Goal: Answer question/provide support

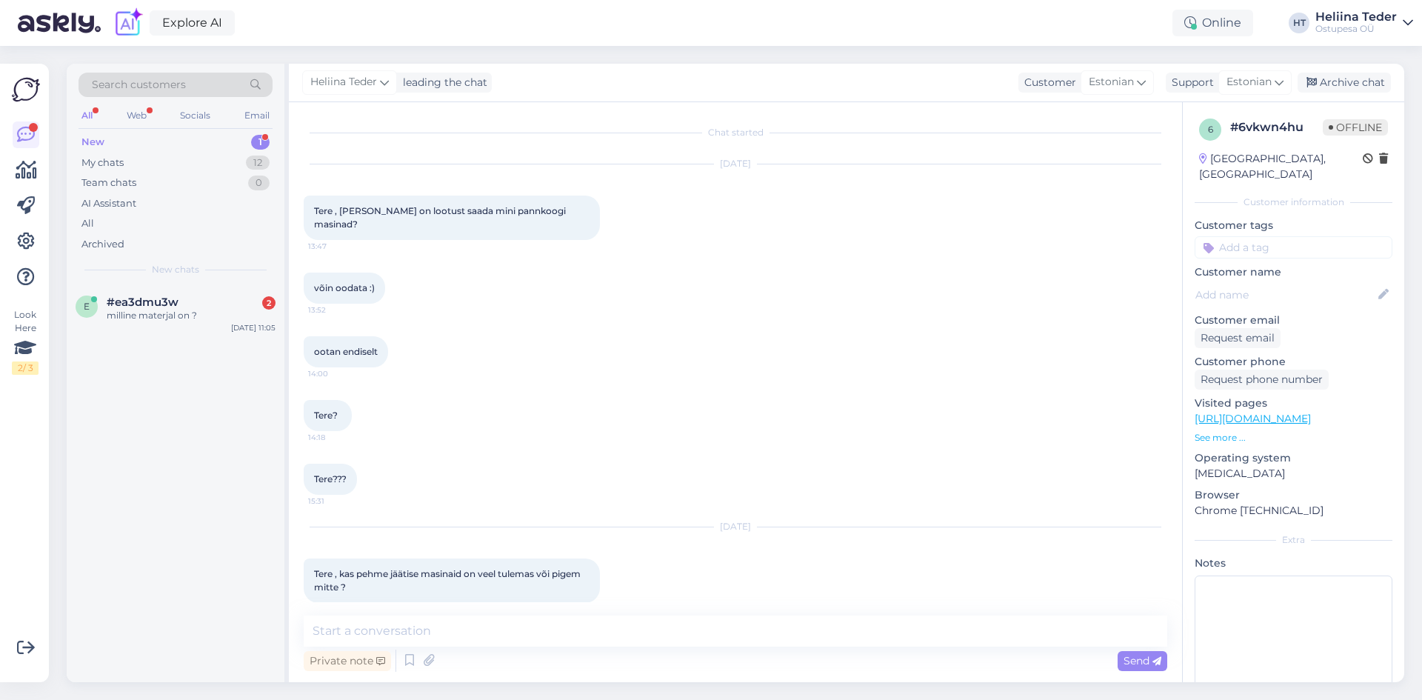
scroll to position [510, 0]
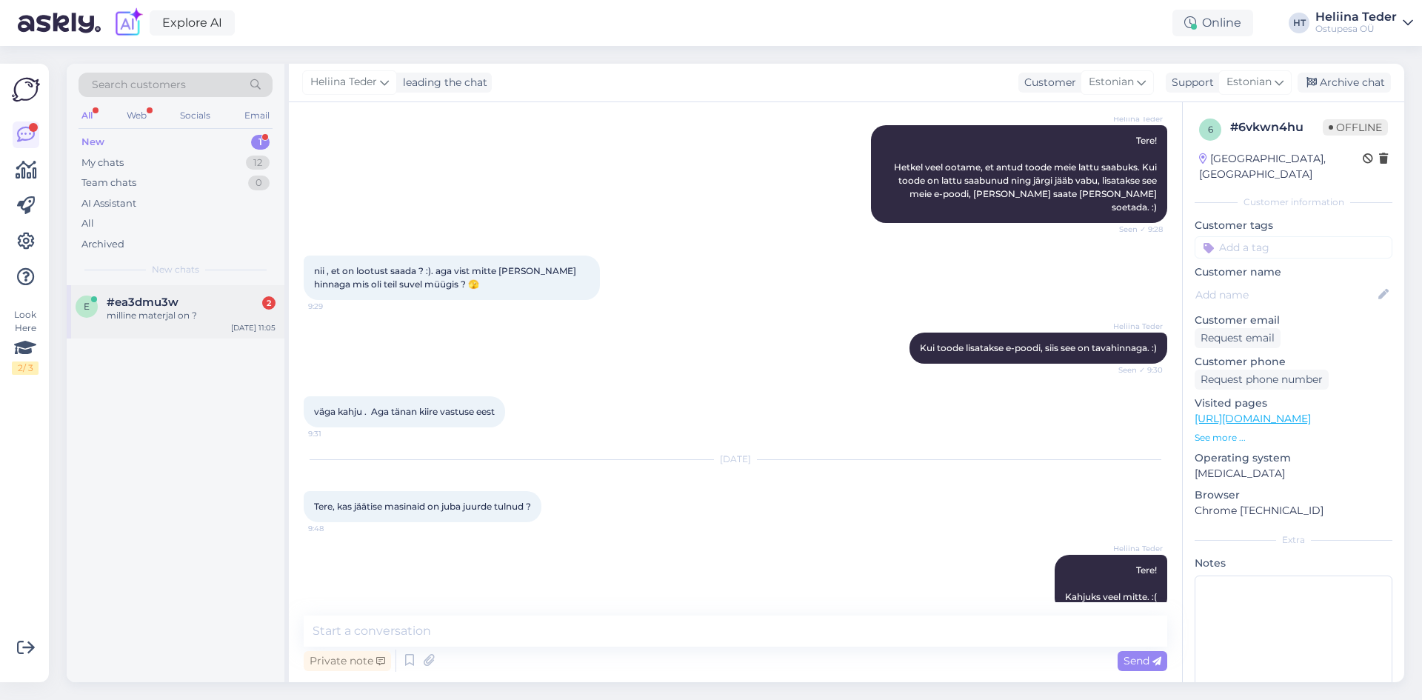
click at [137, 310] on div "milline materjal on ?" at bounding box center [191, 315] width 169 height 13
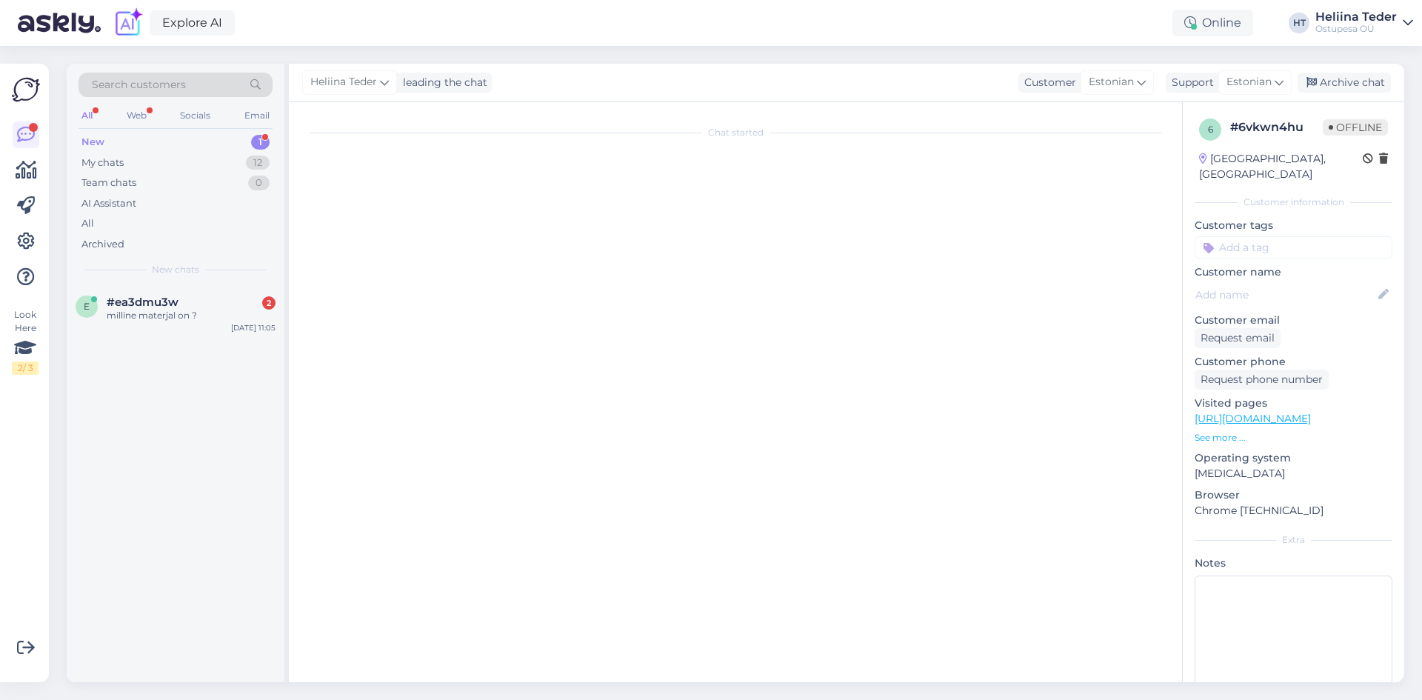
scroll to position [0, 0]
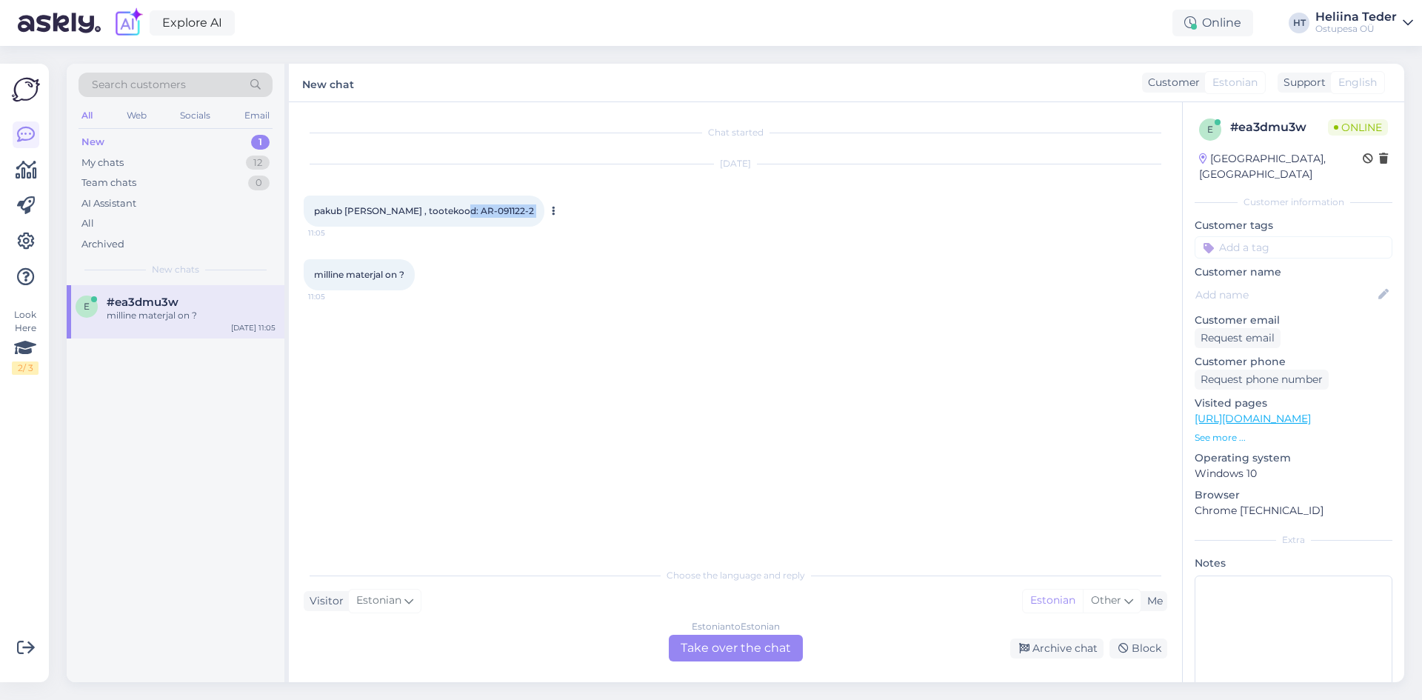
drag, startPoint x: 445, startPoint y: 209, endPoint x: 508, endPoint y: 211, distance: 63.0
click at [508, 211] on div "pakub [PERSON_NAME] , tootekood: AR-091122-2 11:05" at bounding box center [424, 211] width 241 height 31
click at [485, 209] on span "pakub [PERSON_NAME] , tootekood: AR-091122-2" at bounding box center [424, 210] width 220 height 11
click at [1290, 412] on link "[URL][DOMAIN_NAME]" at bounding box center [1253, 418] width 116 height 13
click at [750, 638] on div "Estonian to Estonian Take over the chat" at bounding box center [736, 648] width 134 height 27
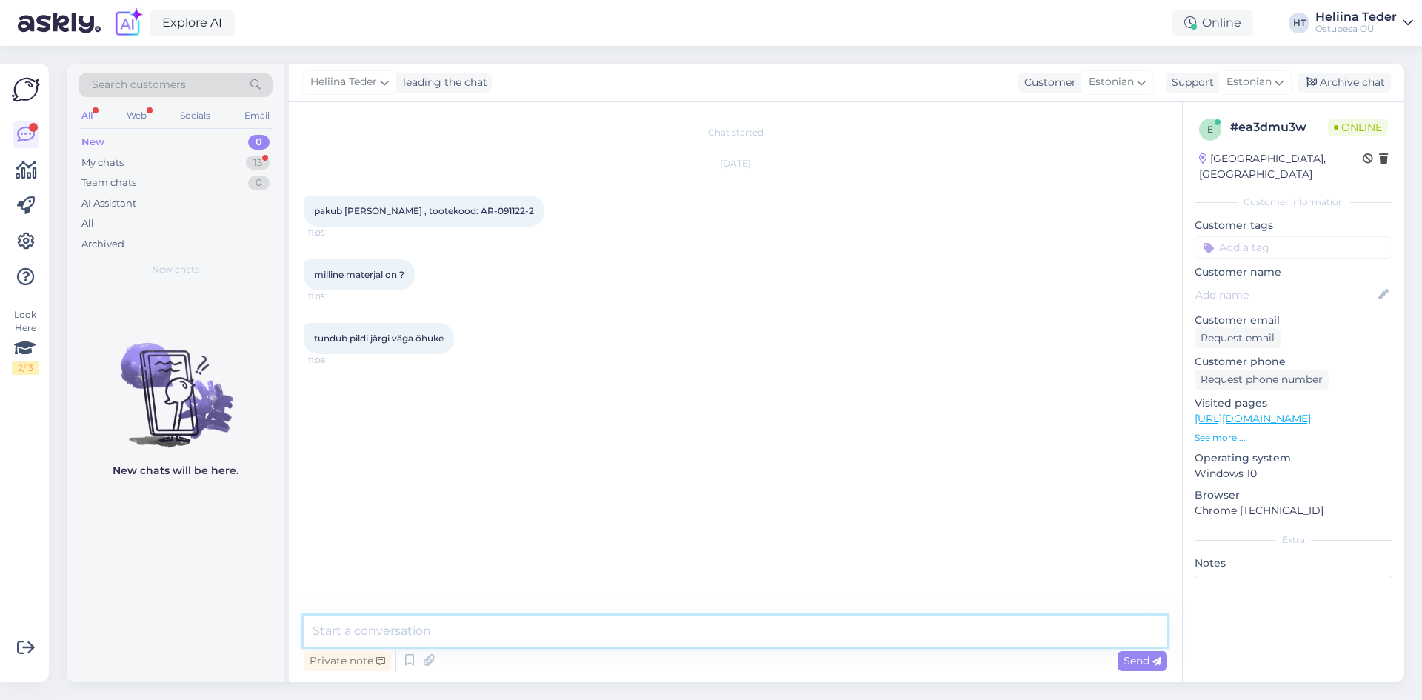
click at [598, 636] on textarea at bounding box center [736, 631] width 864 height 31
type textarea "Tere! Laseme laos täpsemalt üle vaadata ja anname Teile [PERSON_NAME] vastuse s…"
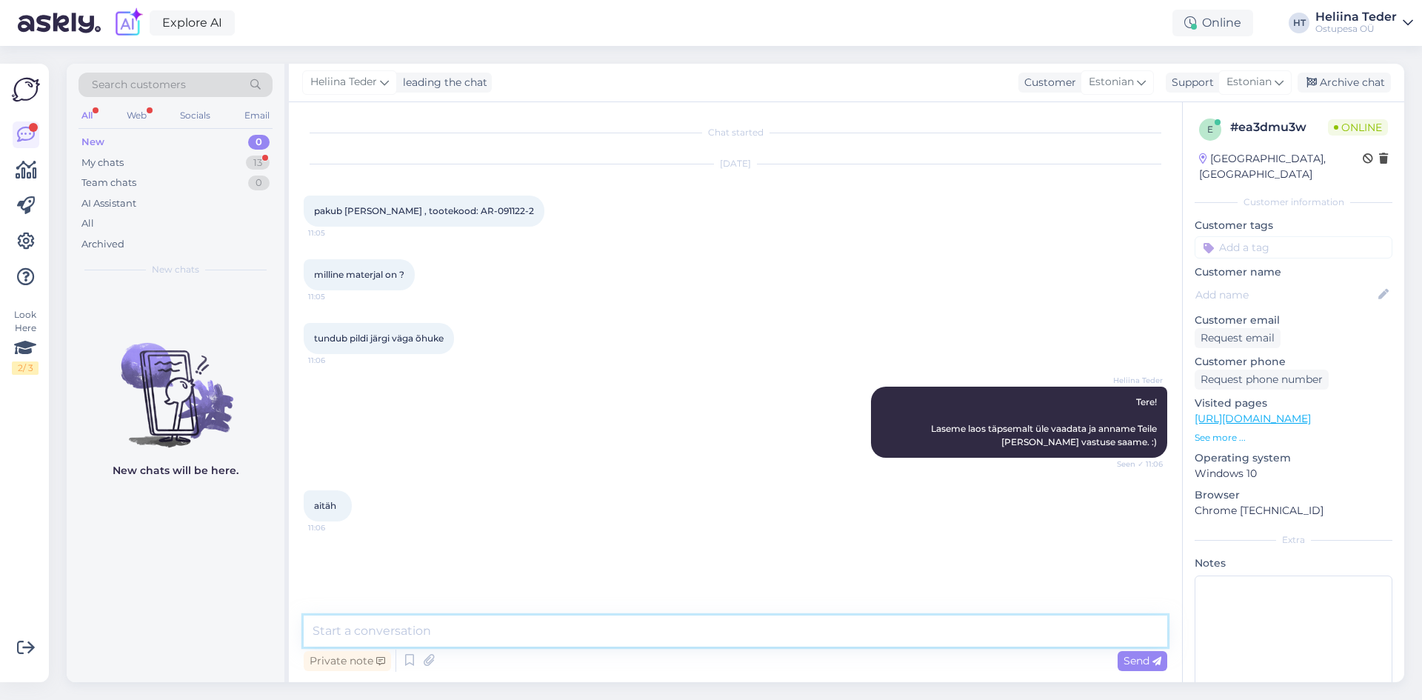
click at [363, 625] on textarea at bounding box center [736, 631] width 864 height 31
click at [379, 645] on textarea at bounding box center [736, 631] width 864 height 31
click at [118, 169] on div "My chats" at bounding box center [102, 163] width 42 height 15
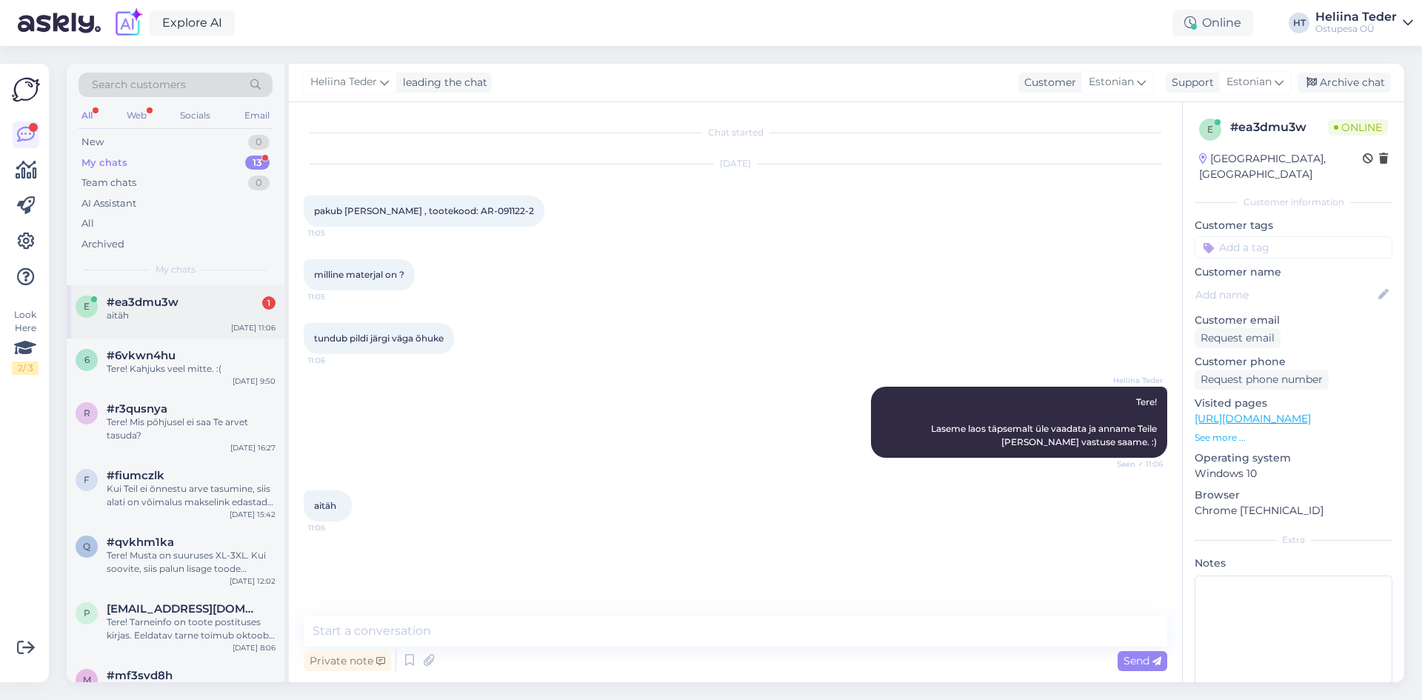
click at [216, 322] on div "aitäh" at bounding box center [191, 315] width 169 height 13
